Goal: Task Accomplishment & Management: Use online tool/utility

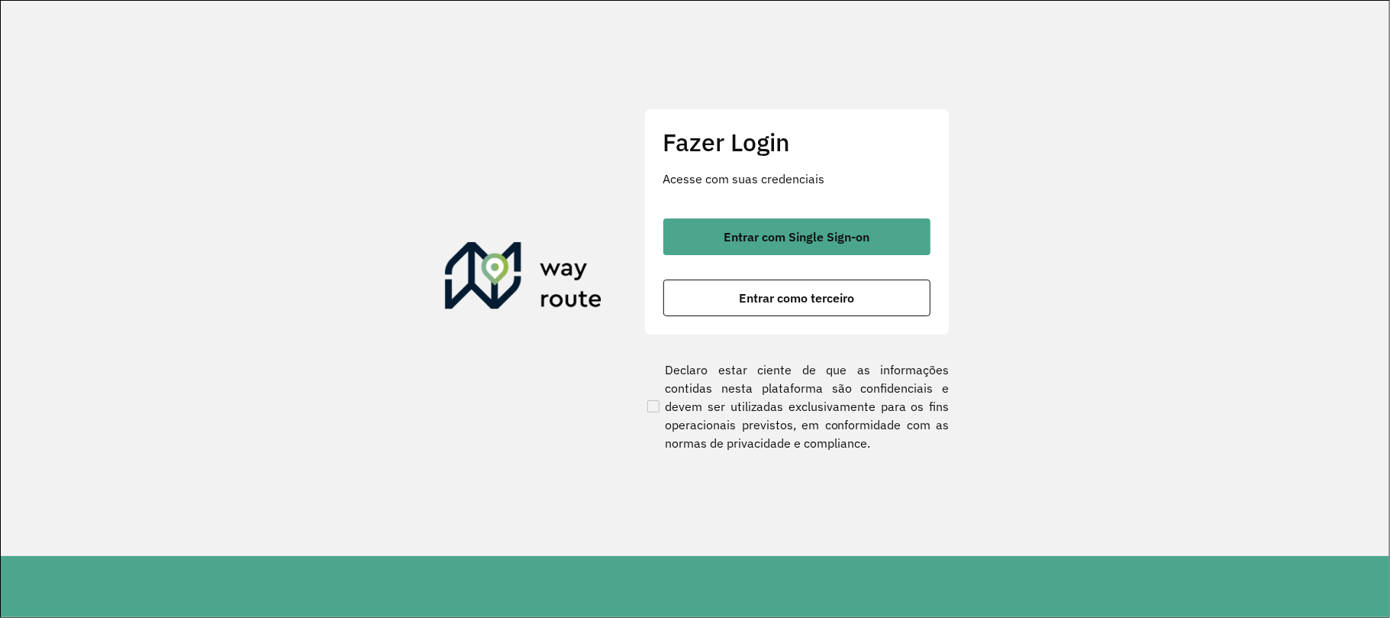
click at [791, 215] on div "Fazer Login Acesse com suas credenciais Entrar com Single Sign-on Entrar como t…" at bounding box center [796, 221] width 305 height 226
click at [795, 231] on span "Entrar com Single Sign-on" at bounding box center [797, 237] width 146 height 12
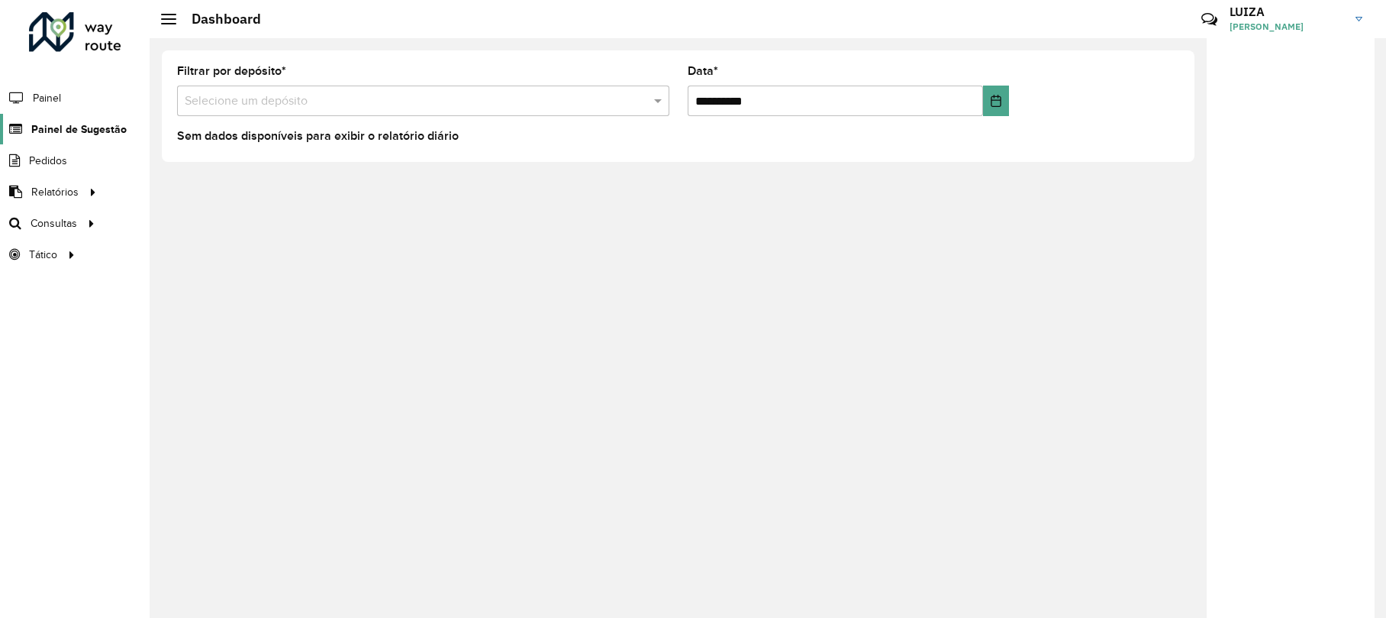
click at [89, 139] on link "Painel de Sugestão" at bounding box center [63, 129] width 127 height 31
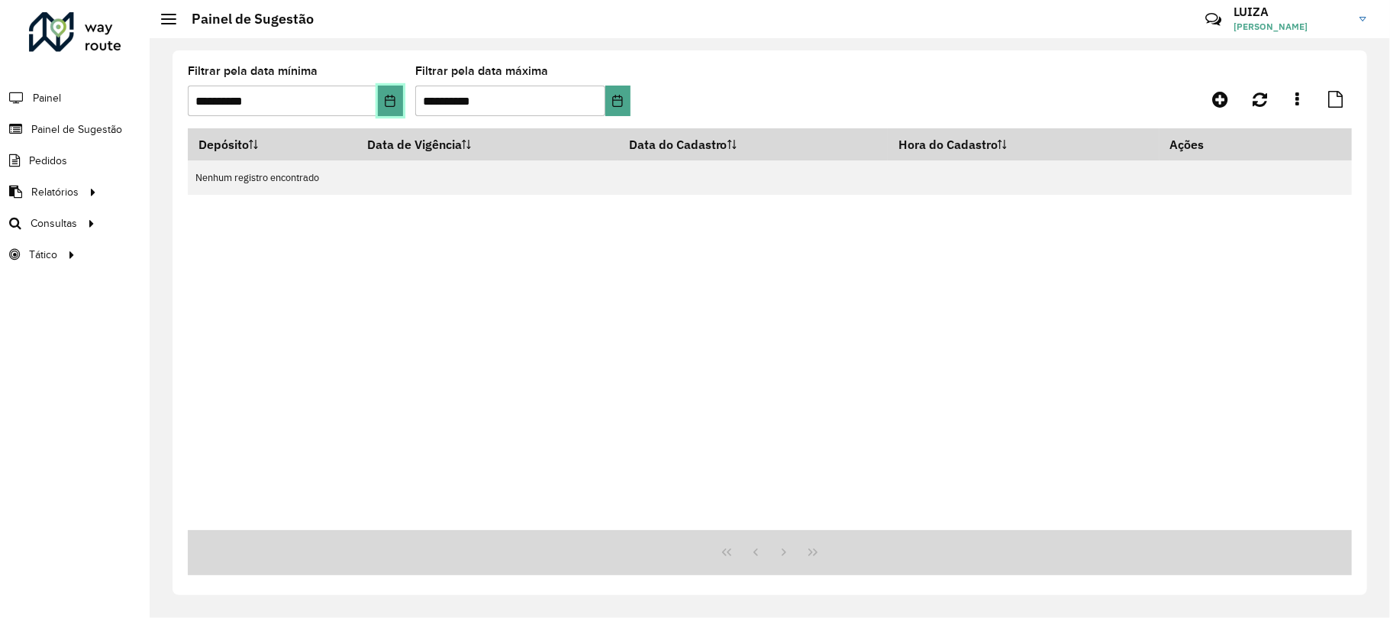
click at [384, 101] on icon "Choose Date" at bounding box center [390, 101] width 12 height 12
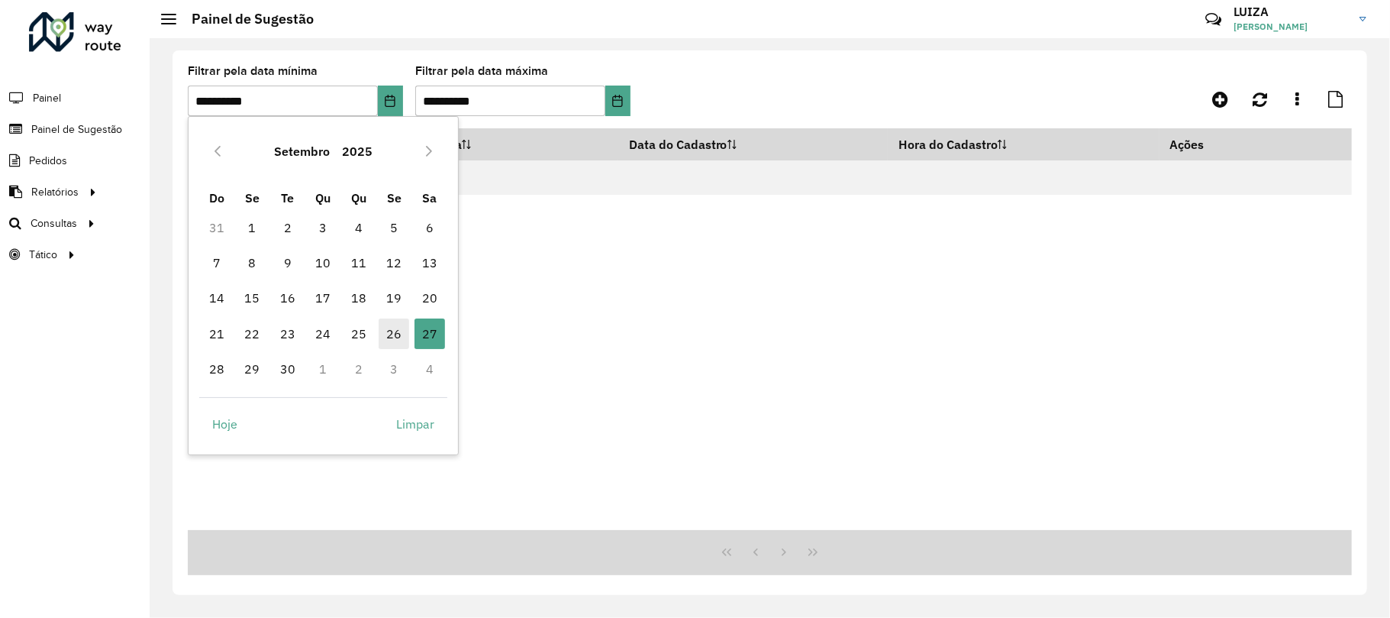
click at [388, 328] on span "26" at bounding box center [394, 333] width 31 height 31
type input "**********"
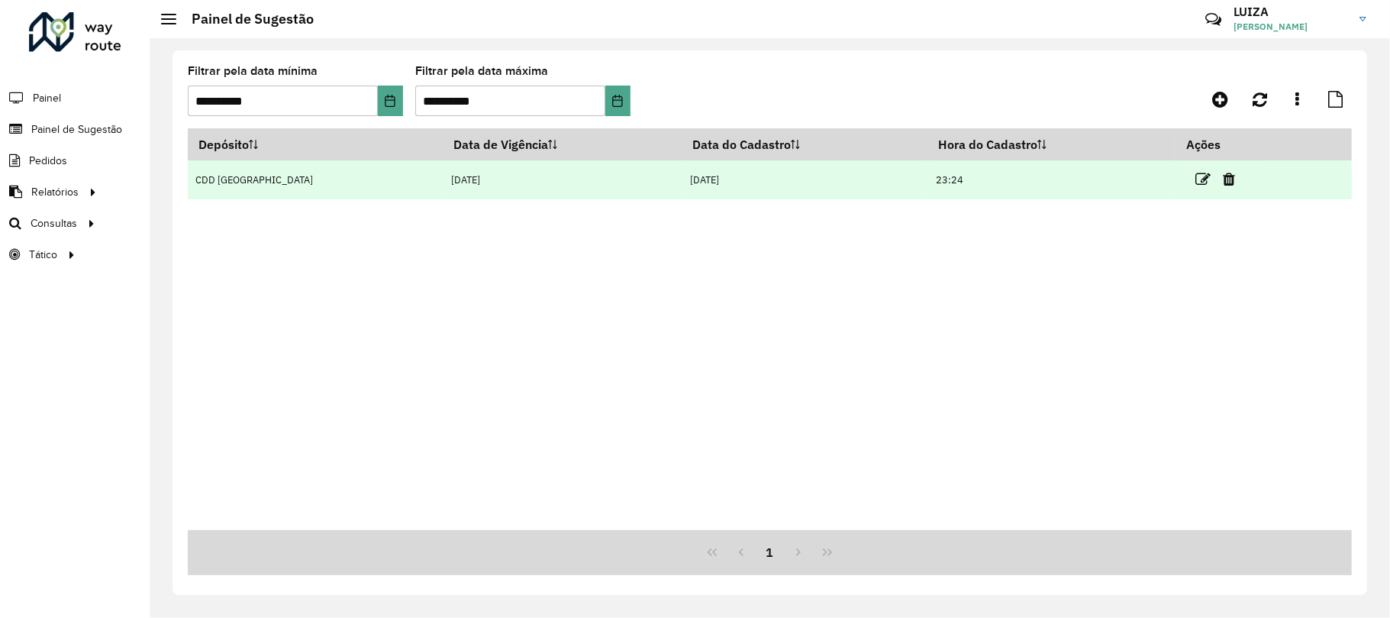
click at [1006, 179] on td "23:24" at bounding box center [1051, 179] width 247 height 39
click at [1207, 176] on icon at bounding box center [1202, 179] width 15 height 15
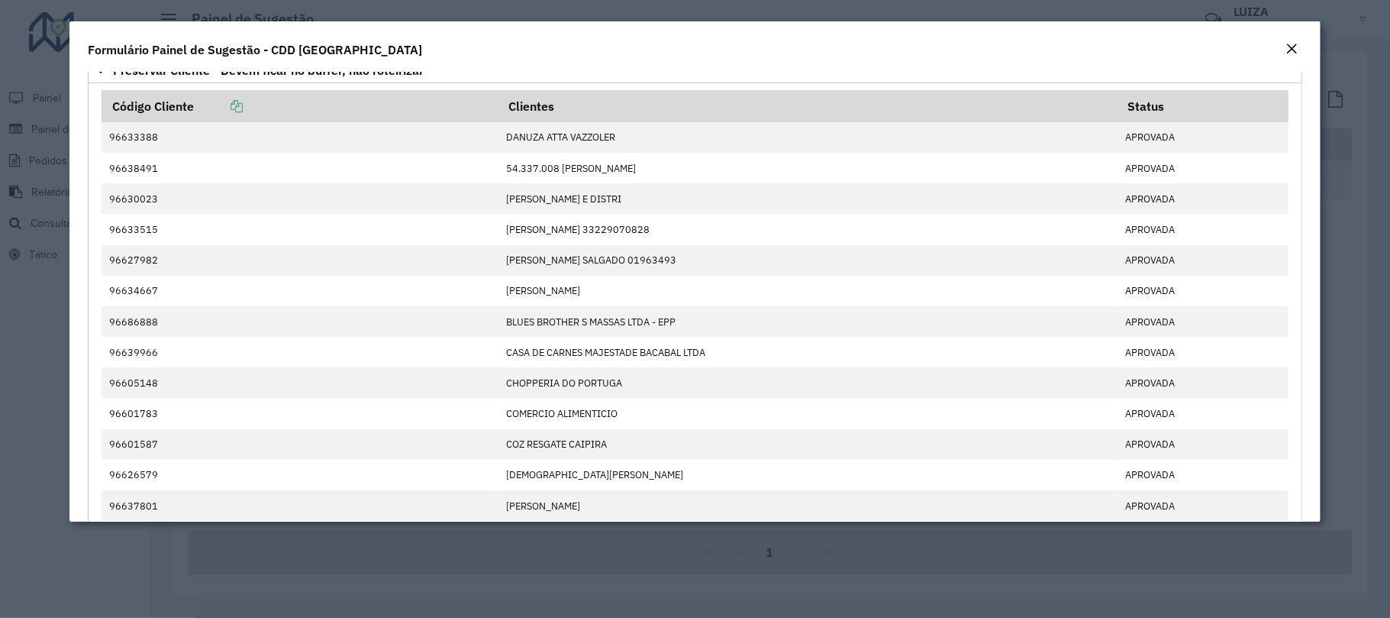
scroll to position [90, 0]
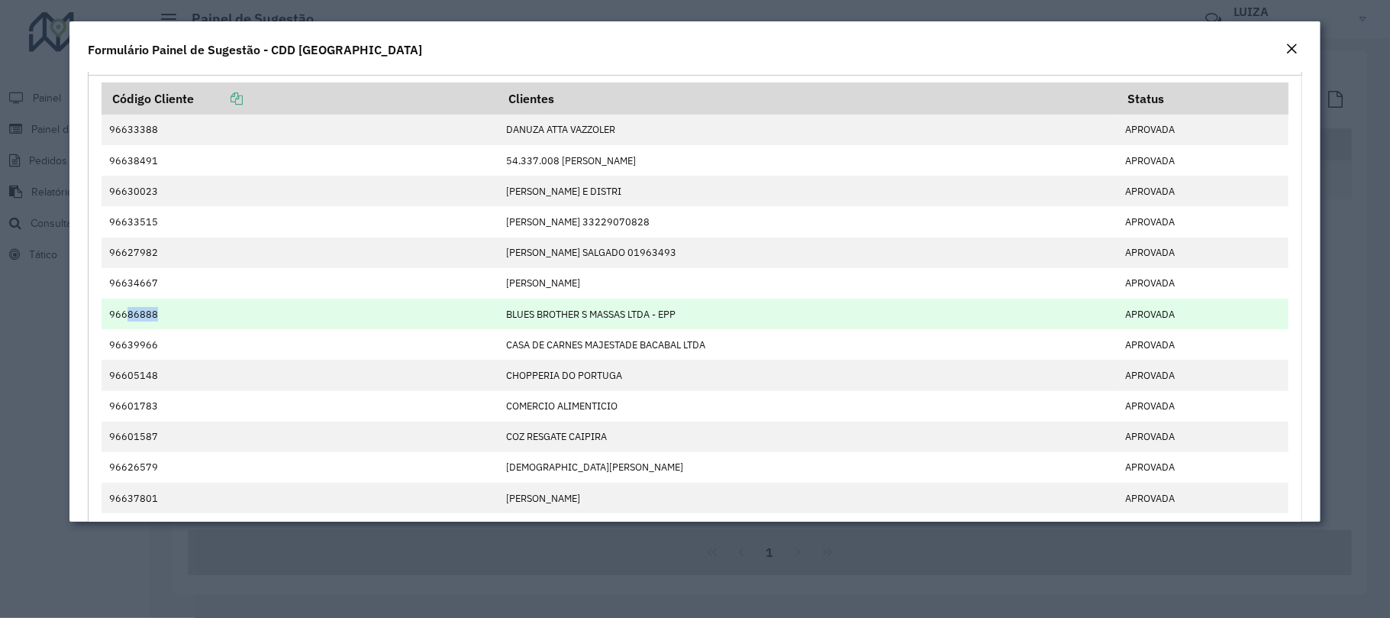
drag, startPoint x: 127, startPoint y: 318, endPoint x: 160, endPoint y: 316, distance: 33.6
click at [160, 316] on td "96686888" at bounding box center [300, 313] width 397 height 31
copy td "86888"
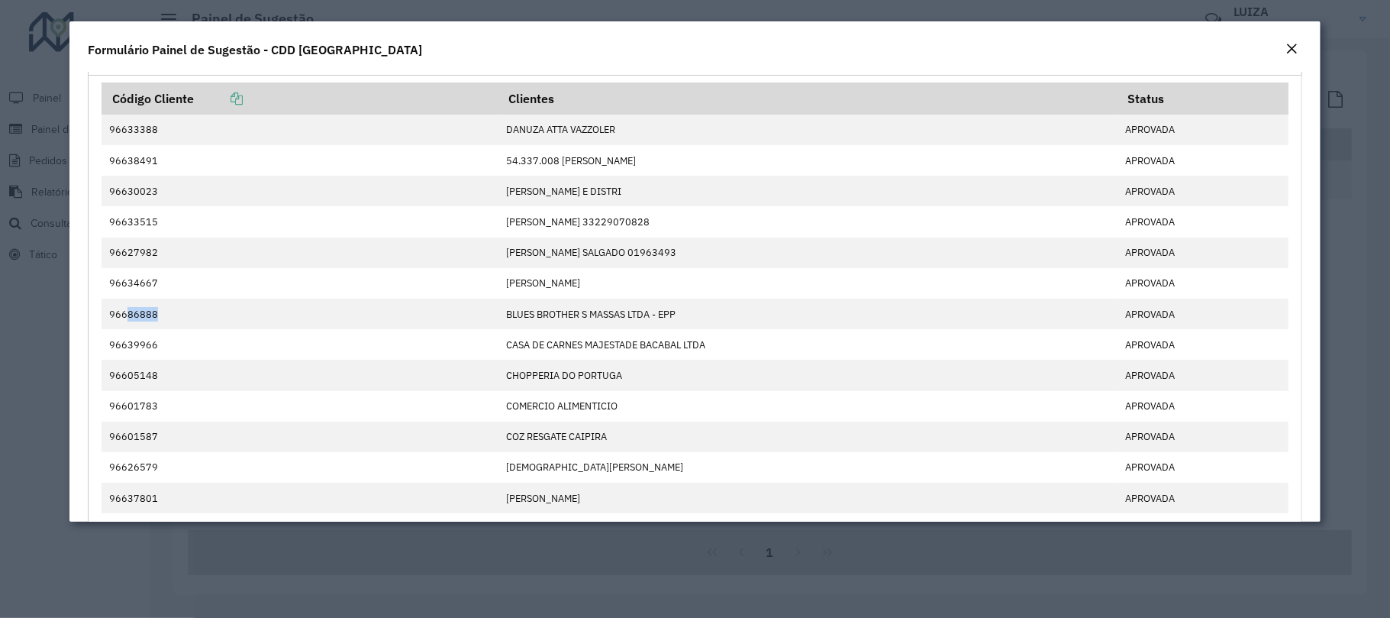
click at [1295, 47] on em "Close" at bounding box center [1291, 49] width 12 height 12
